Goal: Navigation & Orientation: Find specific page/section

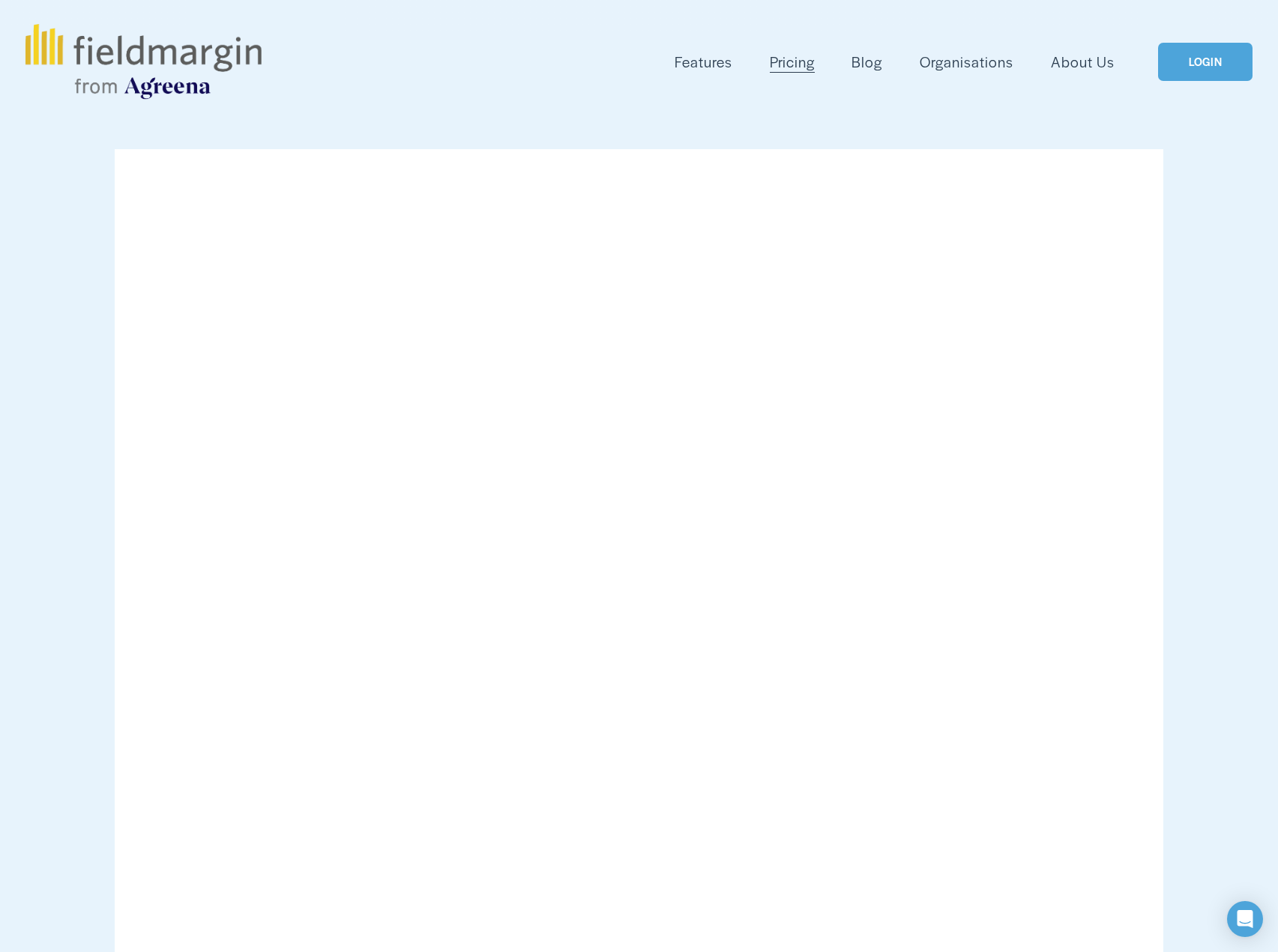
click at [1237, 56] on link "LOGIN" at bounding box center [1204, 62] width 94 height 38
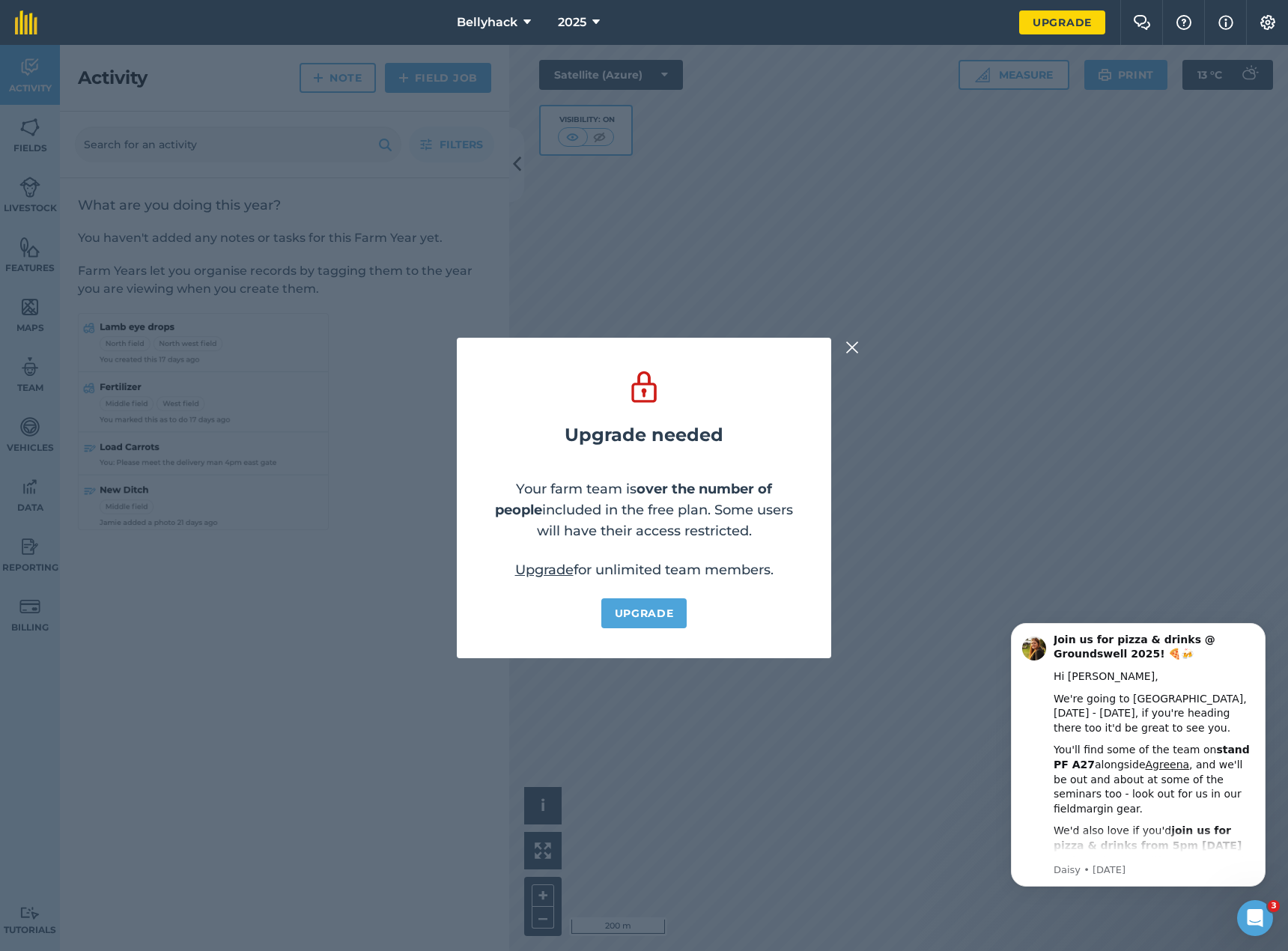
click at [858, 347] on img at bounding box center [852, 347] width 14 height 18
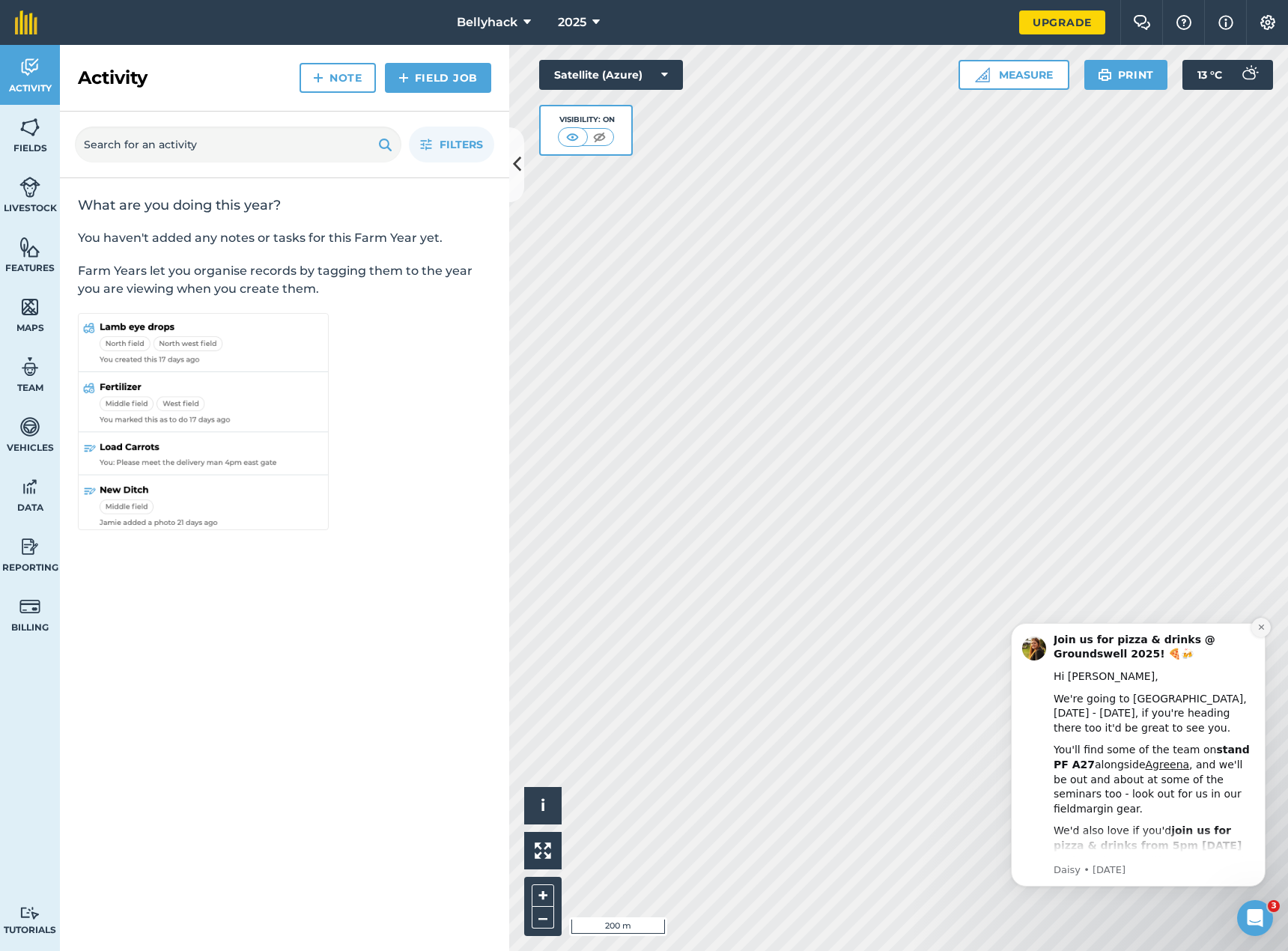
click at [1255, 627] on button "Dismiss notification" at bounding box center [1260, 627] width 19 height 19
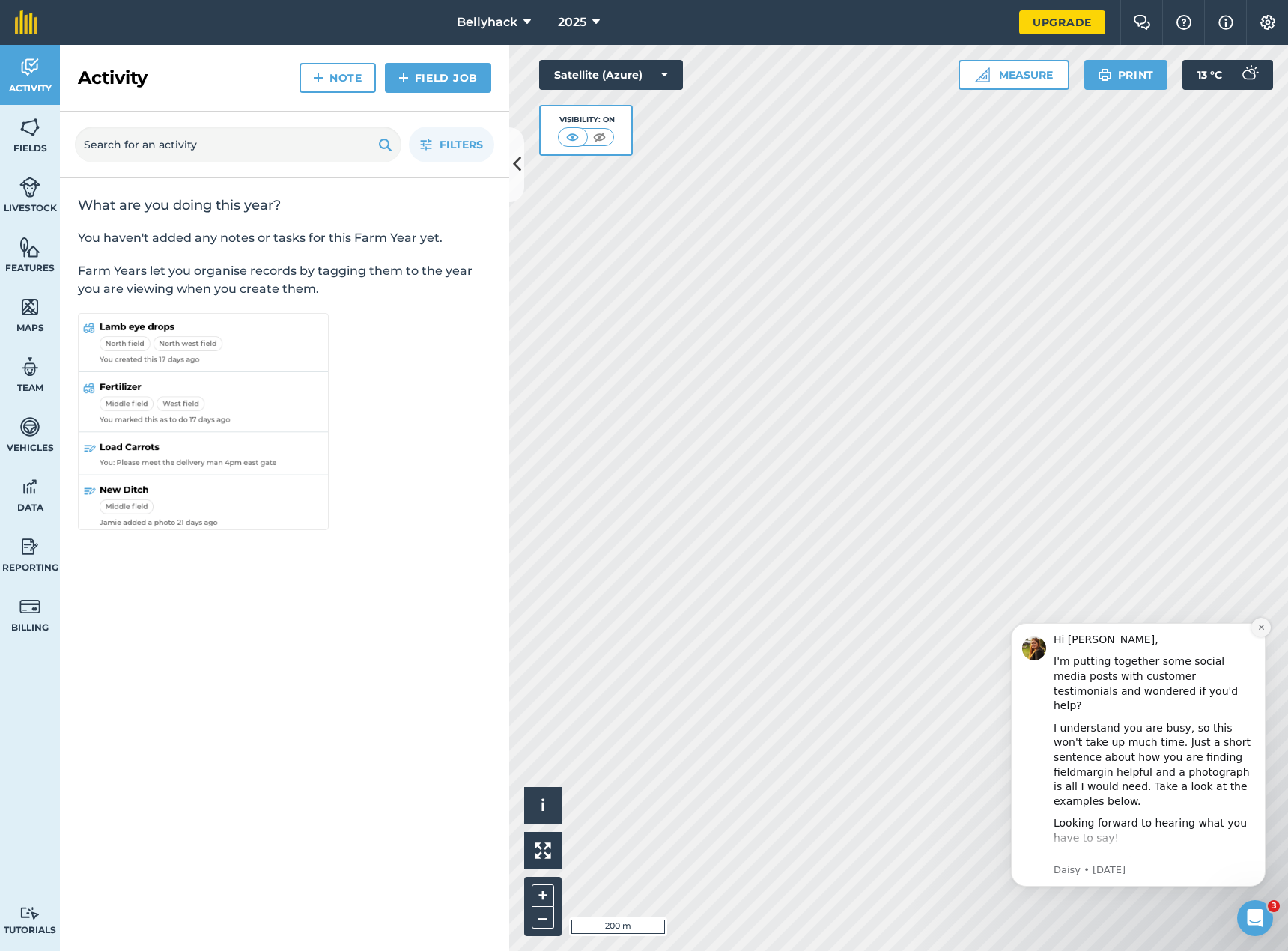
click at [1255, 630] on button "Dismiss notification" at bounding box center [1260, 627] width 19 height 19
click at [1261, 629] on icon "Dismiss notification" at bounding box center [1260, 627] width 8 height 8
